Goal: Check status: Check status

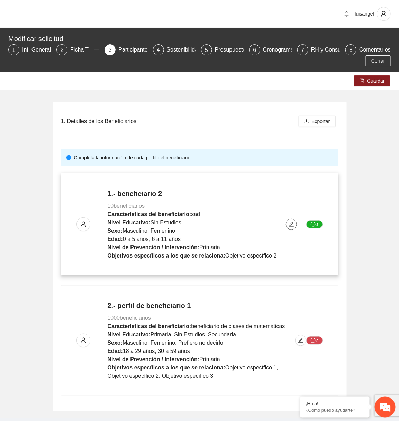
click at [287, 226] on span "edit" at bounding box center [291, 225] width 10 height 6
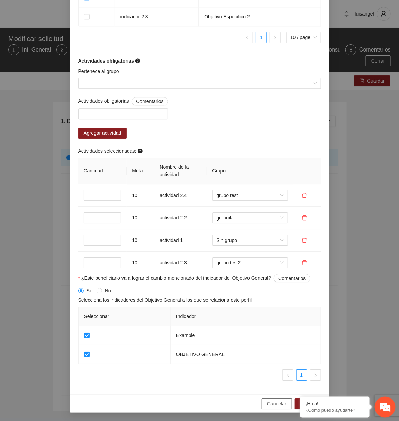
click at [270, 399] on button "Cancelar" at bounding box center [276, 403] width 30 height 11
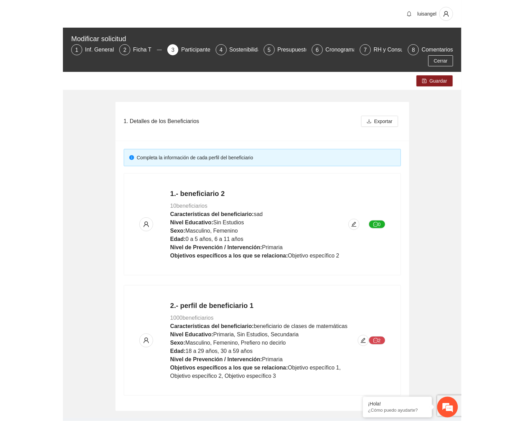
scroll to position [418, 0]
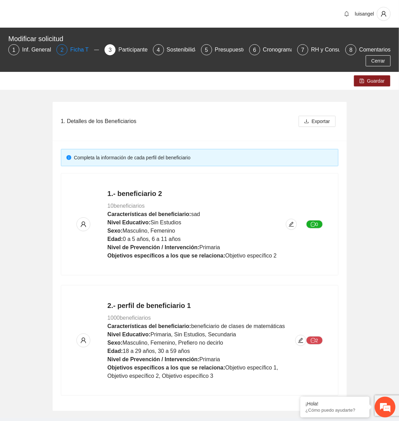
click at [82, 53] on div "Ficha T" at bounding box center [82, 49] width 24 height 11
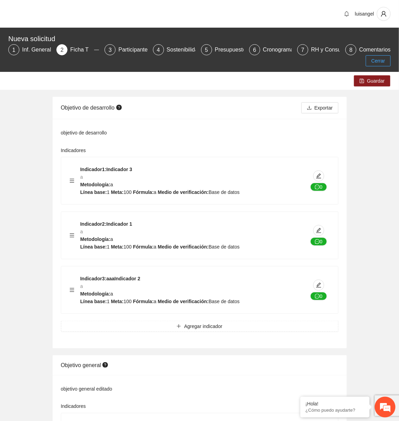
click at [322, 59] on span "Cerrar" at bounding box center [378, 61] width 14 height 8
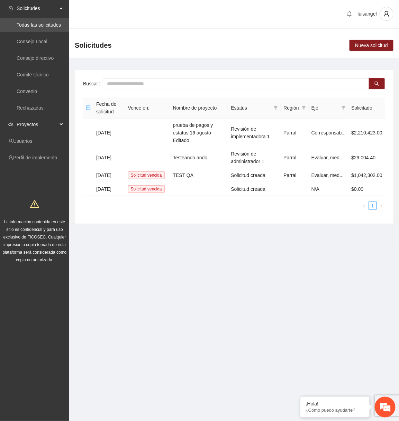
click at [39, 123] on span "Proyectos" at bounding box center [37, 125] width 41 height 14
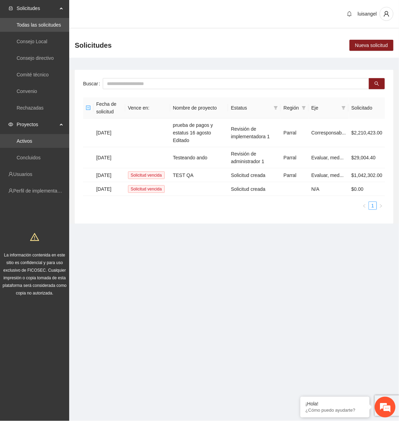
click at [32, 141] on link "Activos" at bounding box center [25, 141] width 16 height 6
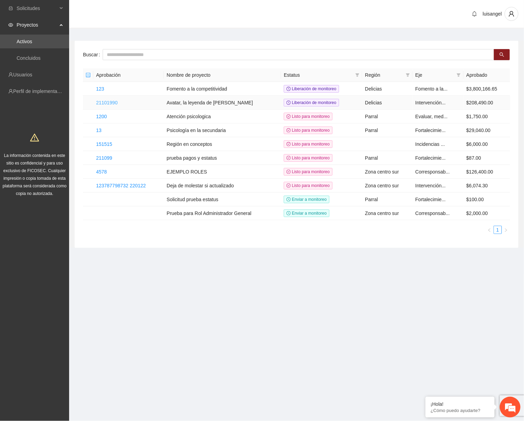
click at [116, 101] on link "21101990" at bounding box center [106, 103] width 21 height 6
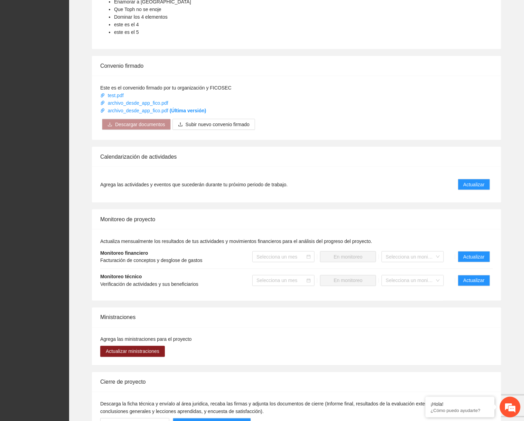
scroll to position [343, 0]
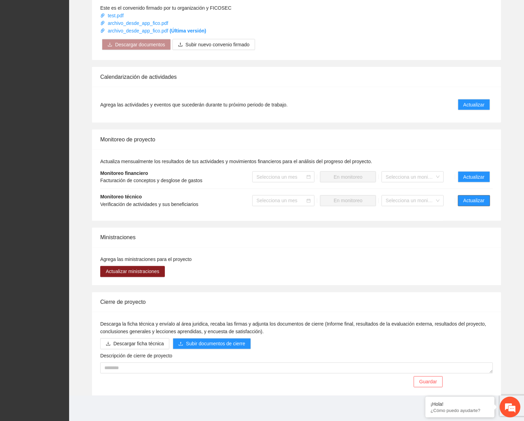
click at [322, 203] on button "Actualizar" at bounding box center [474, 200] width 32 height 11
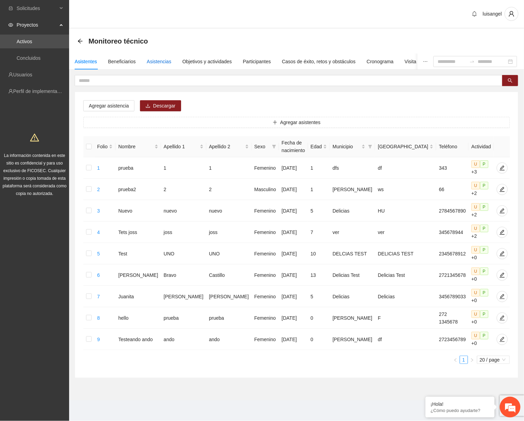
click at [168, 62] on div "Asistencias" at bounding box center [159, 62] width 25 height 8
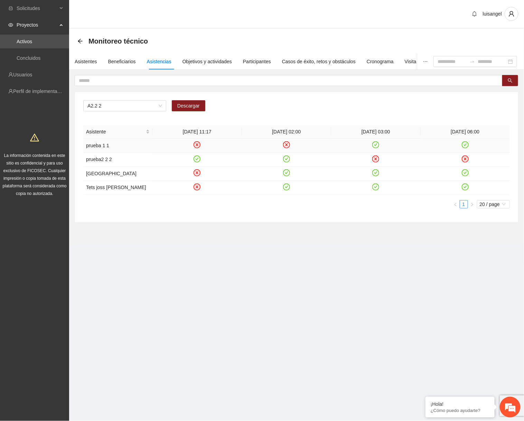
click at [198, 143] on icon "close-circle" at bounding box center [197, 145] width 6 height 6
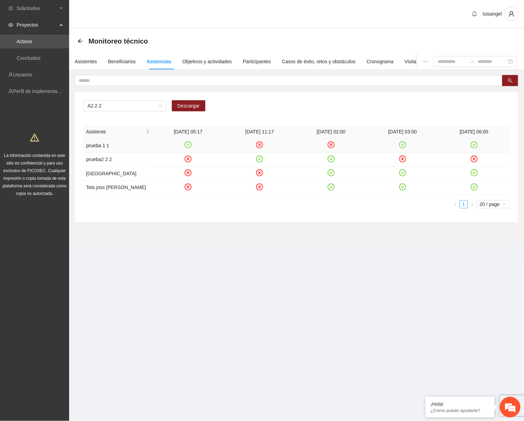
click at [259, 145] on icon "close-circle" at bounding box center [260, 145] width 6 height 6
click at [322, 143] on icon "close-circle" at bounding box center [331, 145] width 6 height 6
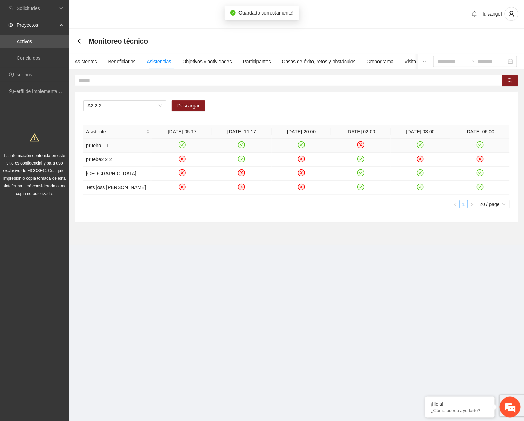
click at [322, 143] on icon "close-circle" at bounding box center [360, 144] width 7 height 7
click at [303, 160] on icon "close-circle" at bounding box center [302, 159] width 6 height 6
click at [322, 159] on icon "close-circle" at bounding box center [421, 159] width 6 height 6
click at [322, 157] on icon "close-circle" at bounding box center [480, 159] width 6 height 6
